Goal: Task Accomplishment & Management: Manage account settings

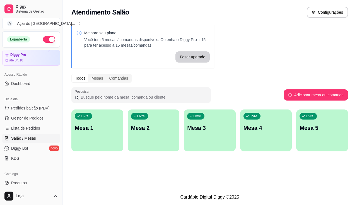
click at [279, 48] on div "Melhore seu plano Você tem 5 mesas / comandas disponíveis. Obtenha o Diggy Pro …" at bounding box center [210, 89] width 295 height 137
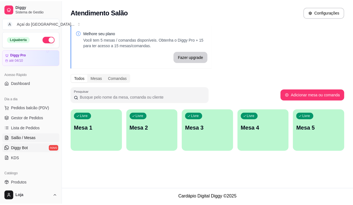
scroll to position [56, 0]
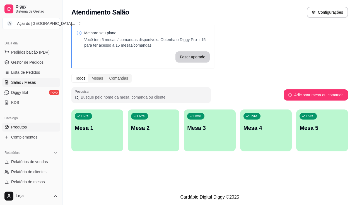
click at [37, 127] on link "Produtos" at bounding box center [31, 127] width 58 height 9
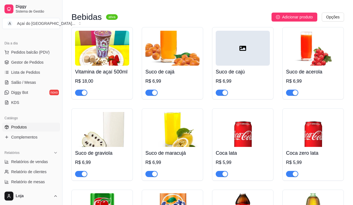
scroll to position [1619, 0]
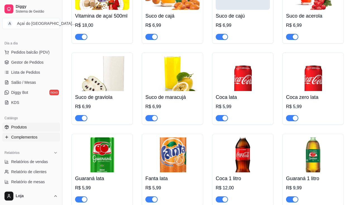
click at [32, 134] on span "Complementos" at bounding box center [24, 137] width 26 height 6
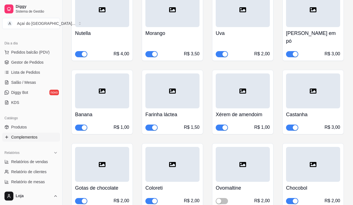
scroll to position [614, 0]
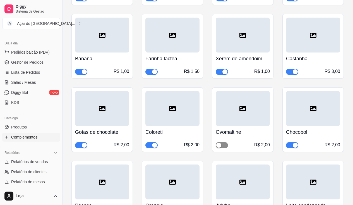
click at [223, 142] on span "button" at bounding box center [222, 145] width 12 height 6
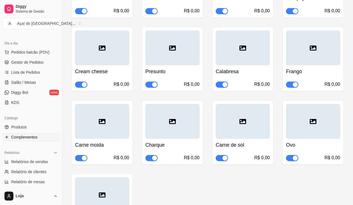
scroll to position [1926, 0]
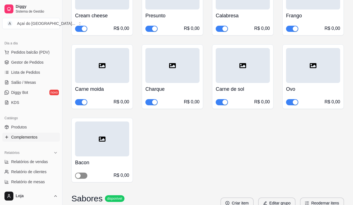
click at [84, 172] on span "button" at bounding box center [81, 175] width 12 height 6
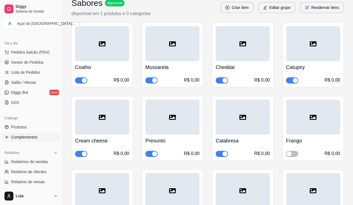
scroll to position [2177, 0]
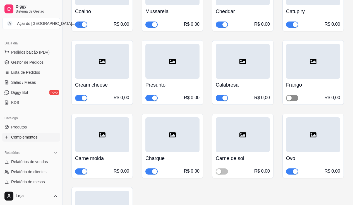
click at [293, 95] on span "button" at bounding box center [292, 98] width 12 height 6
click at [222, 168] on span "button" at bounding box center [222, 171] width 12 height 6
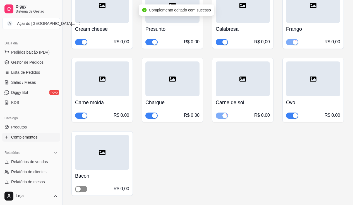
click at [78, 186] on div "button" at bounding box center [78, 188] width 5 height 5
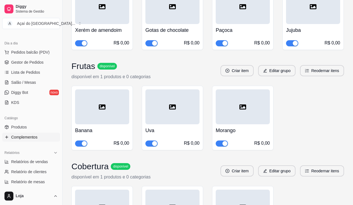
scroll to position [2986, 0]
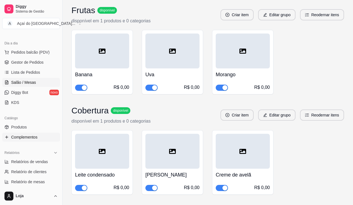
click at [30, 84] on span "Salão / Mesas" at bounding box center [23, 83] width 25 height 6
